Goal: Task Accomplishment & Management: Manage account settings

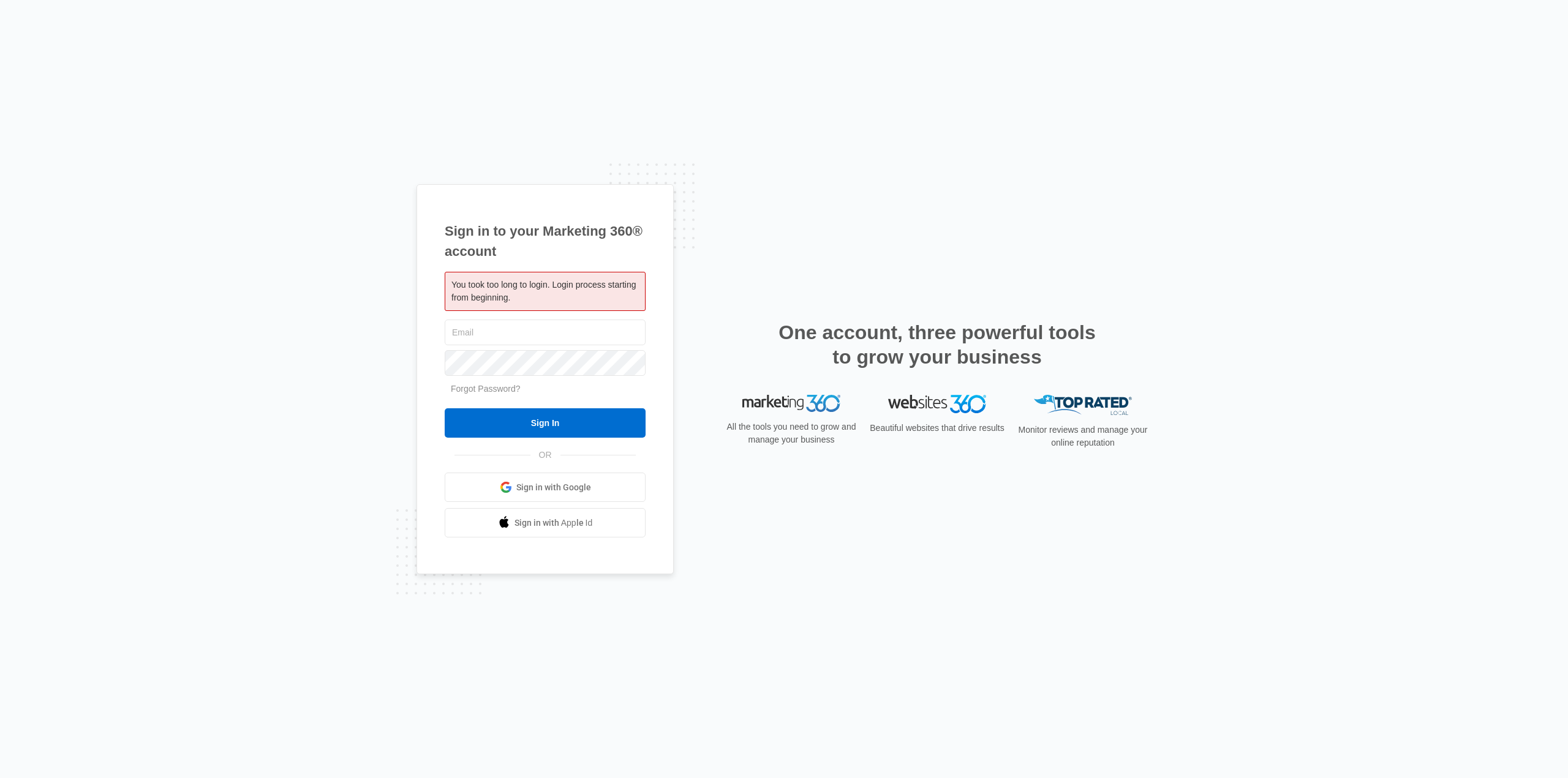
type input "[EMAIL_ADDRESS][DOMAIN_NAME]"
click at [398, 419] on div "Sign in to your Marketing 360® account You took too long to login. Login proces…" at bounding box center [784, 389] width 1568 height 778
click at [461, 419] on input "Sign In" at bounding box center [546, 423] width 201 height 29
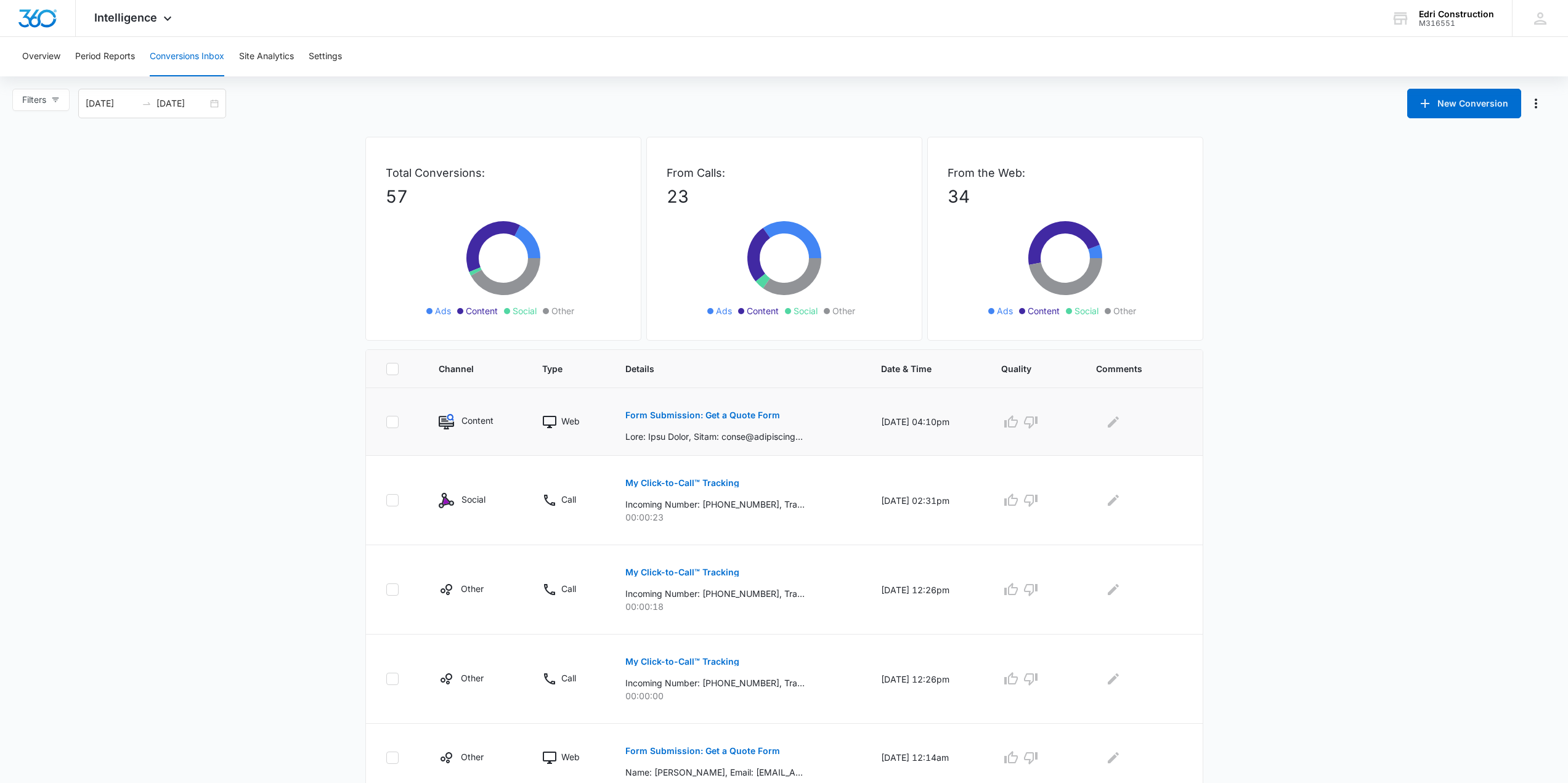
click at [837, 413] on div "Form Submission: Get a Quote Form" at bounding box center [738, 422] width 226 height 43
click at [753, 415] on p "Form Submission: Get a Quote Form" at bounding box center [702, 415] width 155 height 9
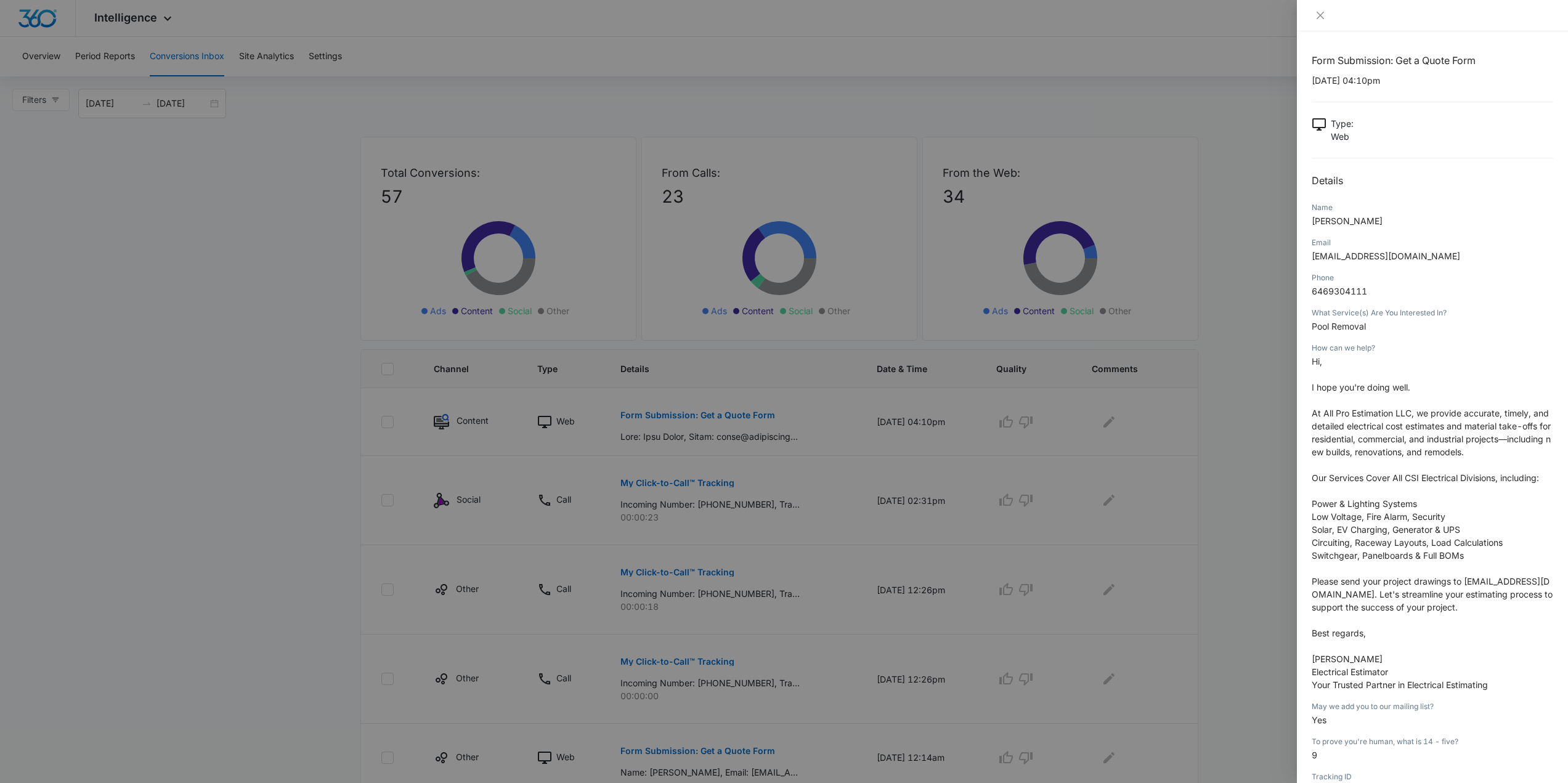
click at [1314, 10] on div at bounding box center [1432, 15] width 271 height 32
click at [1318, 25] on div at bounding box center [1432, 15] width 271 height 32
click at [1323, 15] on icon "close" at bounding box center [1320, 15] width 10 height 10
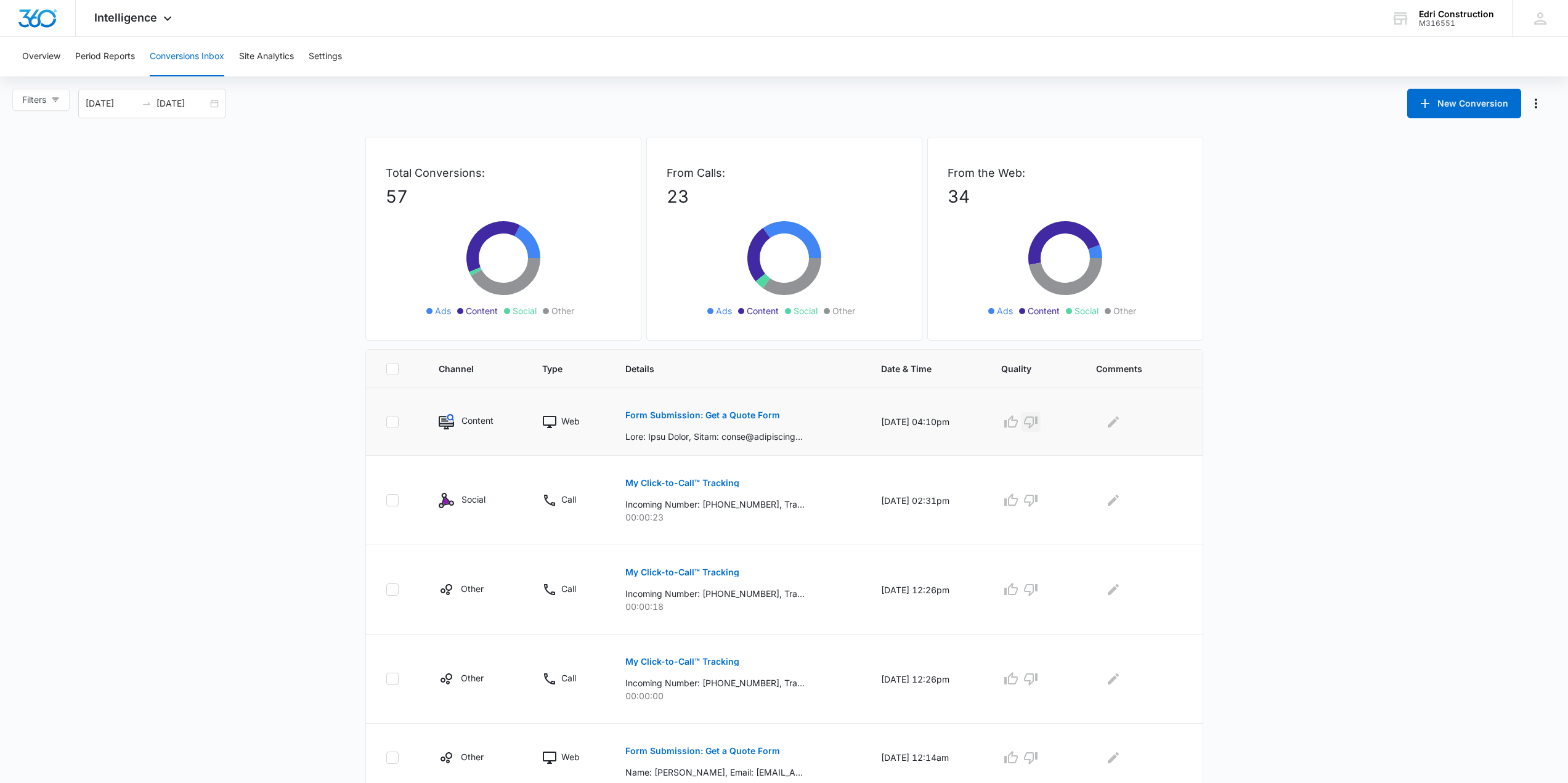
click at [1036, 418] on icon "button" at bounding box center [1030, 421] width 14 height 14
click at [1116, 423] on icon "Edit Comments" at bounding box center [1114, 422] width 11 height 11
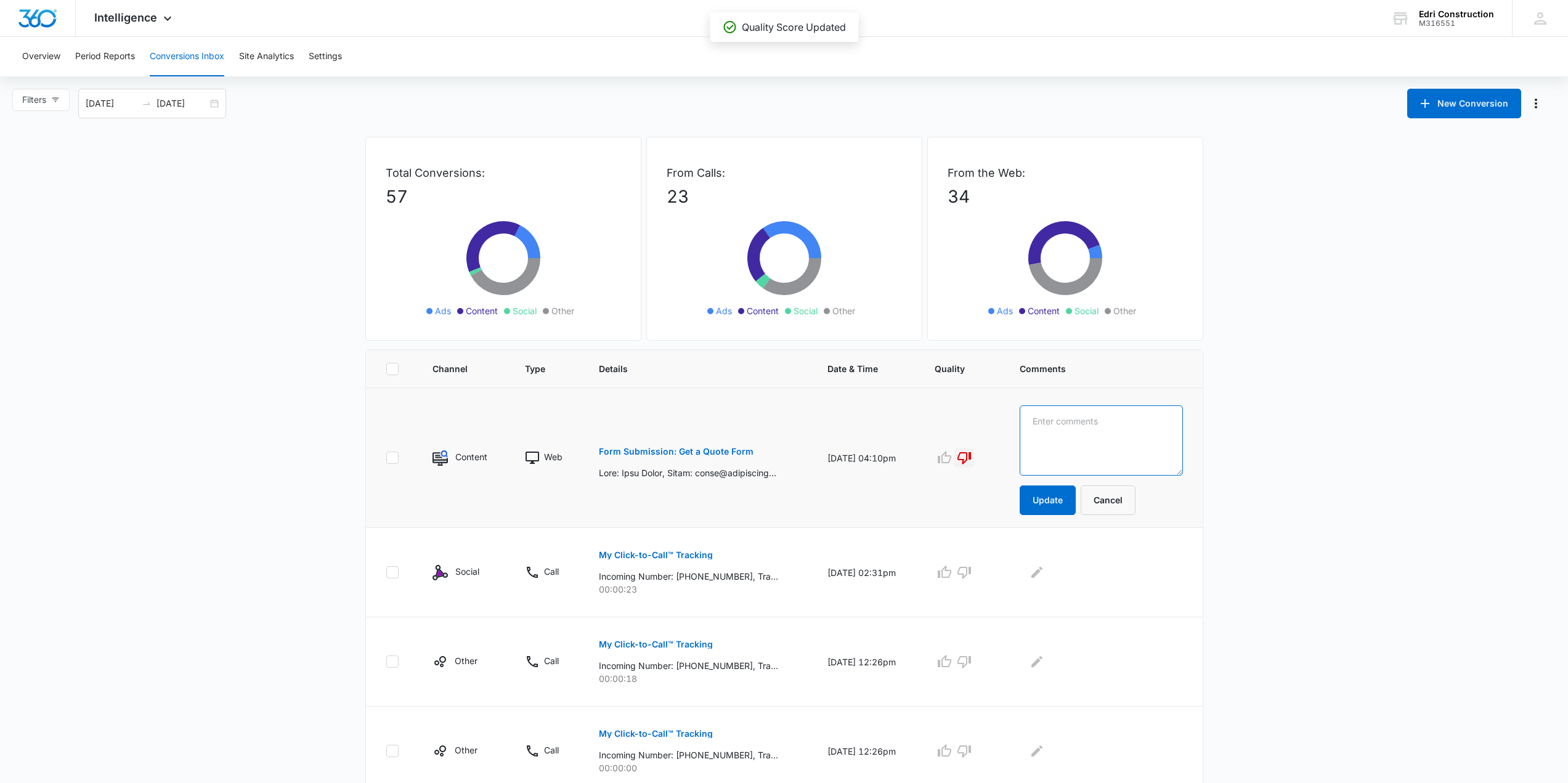
click at [1116, 423] on textarea at bounding box center [1100, 441] width 163 height 71
type textarea "Solicitor"
click at [1064, 504] on button "Update" at bounding box center [1047, 500] width 56 height 30
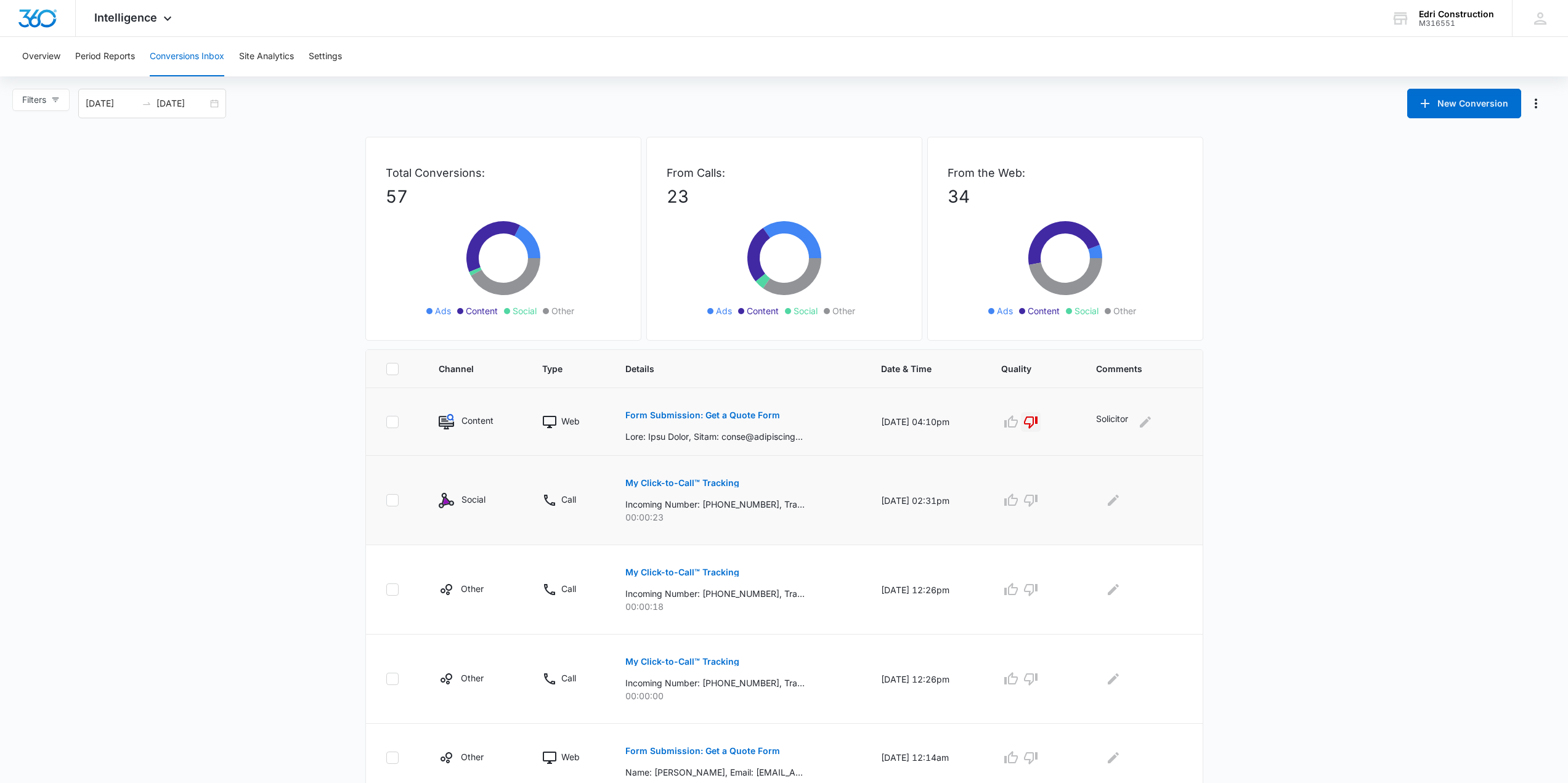
click at [696, 482] on p "My Click-to-Call™ Tracking" at bounding box center [681, 483] width 114 height 9
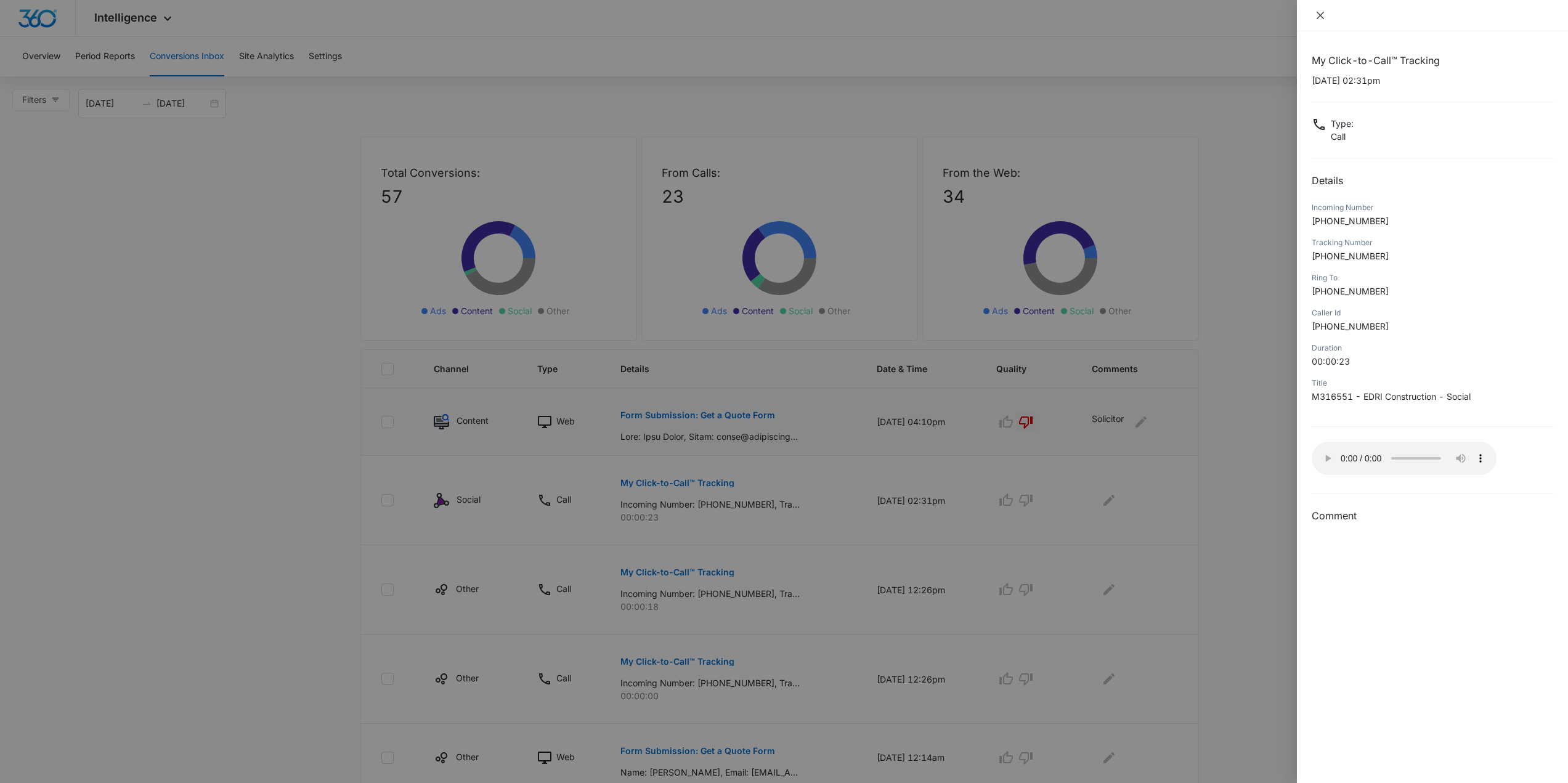
click at [1327, 18] on button "Close" at bounding box center [1320, 15] width 17 height 11
